Goal: Transaction & Acquisition: Subscribe to service/newsletter

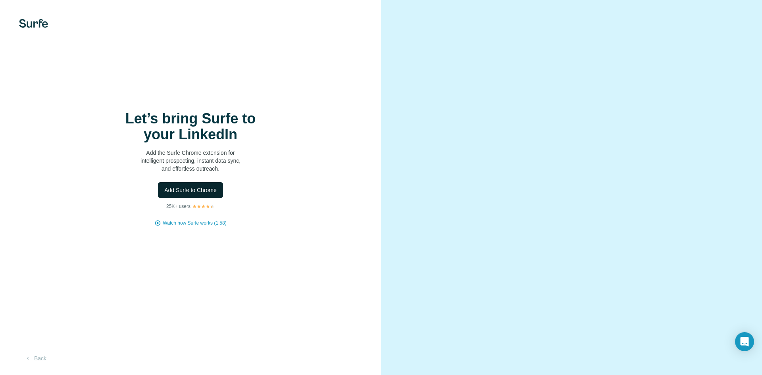
click at [205, 190] on span "Add Surfe to Chrome" at bounding box center [190, 190] width 52 height 8
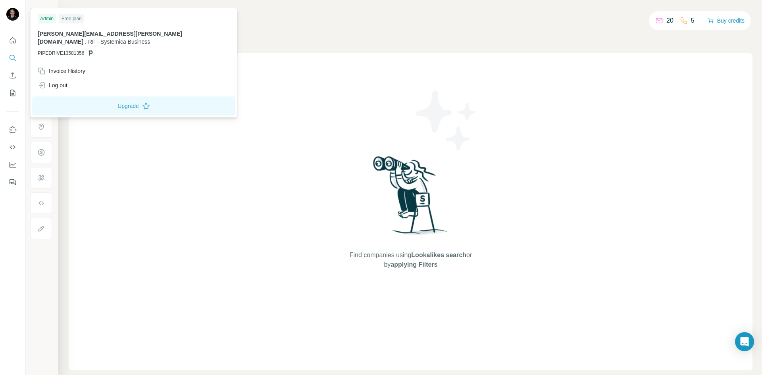
click at [81, 34] on span "lucas.murta@systemica.eng.br" at bounding box center [110, 38] width 145 height 14
drag, startPoint x: 38, startPoint y: 34, endPoint x: 121, endPoint y: 33, distance: 83.4
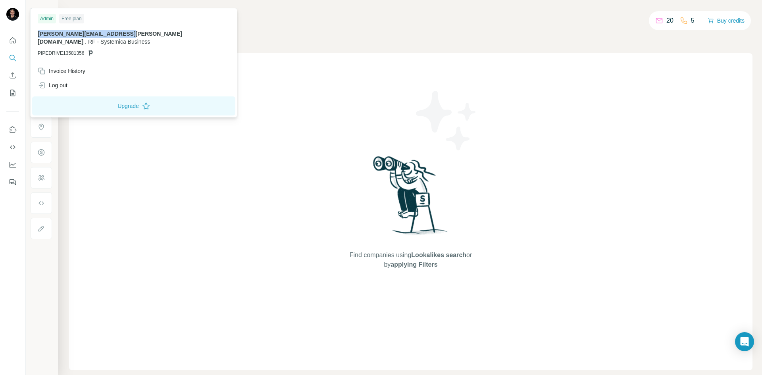
click at [121, 33] on span "lucas.murta@systemica.eng.br" at bounding box center [110, 38] width 145 height 14
copy span "lucas.murta@systemica.eng.br"
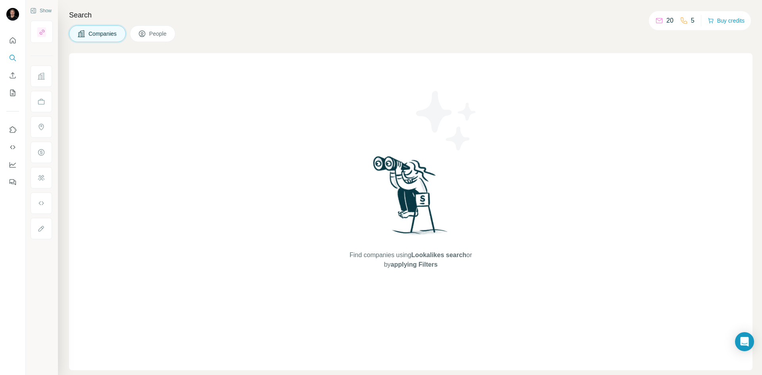
click at [253, 34] on div "Companies People" at bounding box center [411, 33] width 684 height 17
click at [179, 216] on div "Find companies using Lookalikes search or by applying Filters" at bounding box center [411, 211] width 684 height 317
